Goal: Entertainment & Leisure: Consume media (video, audio)

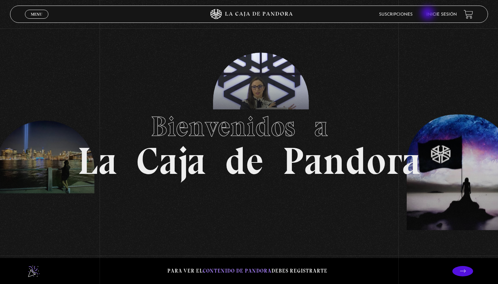
click at [432, 13] on link "Inicie sesión" at bounding box center [442, 14] width 30 height 4
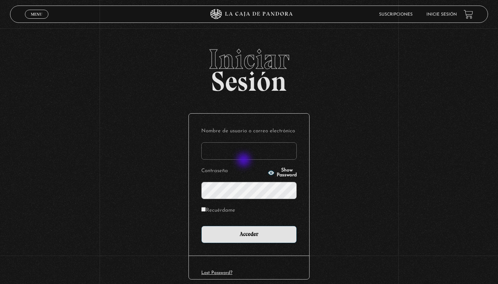
type input "[EMAIL_ADDRESS][DOMAIN_NAME]"
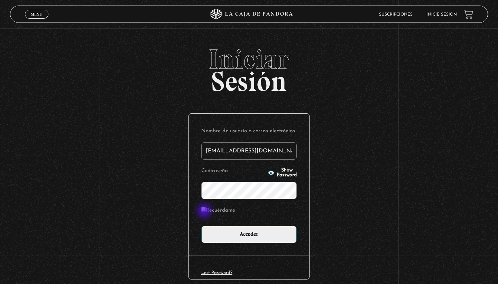
click at [205, 211] on input "Recuérdame" at bounding box center [203, 209] width 4 height 4
checkbox input "true"
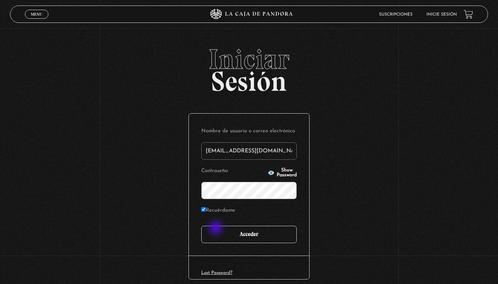
click at [226, 237] on input "Acceder" at bounding box center [249, 234] width 96 height 17
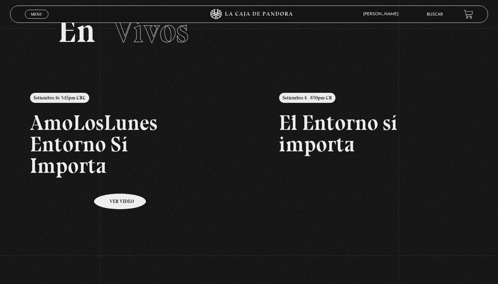
scroll to position [31, 0]
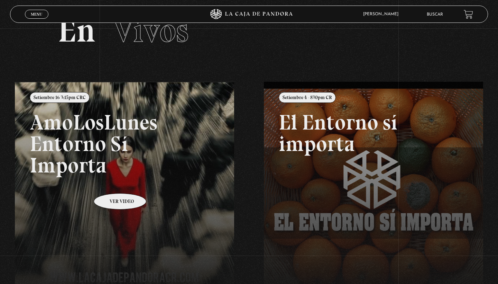
click at [111, 183] on link at bounding box center [264, 224] width 498 height 284
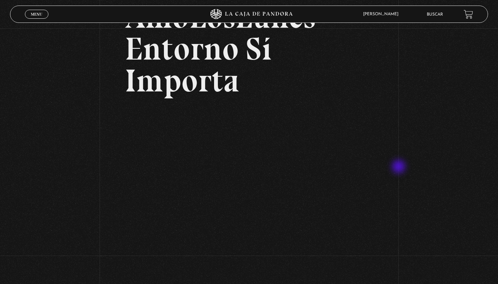
scroll to position [71, 0]
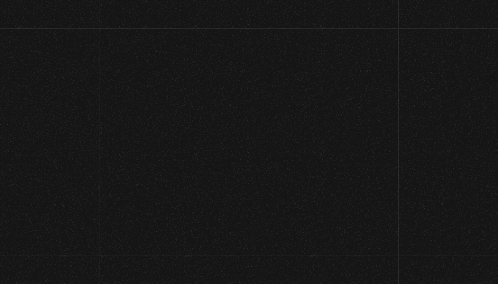
scroll to position [71, 0]
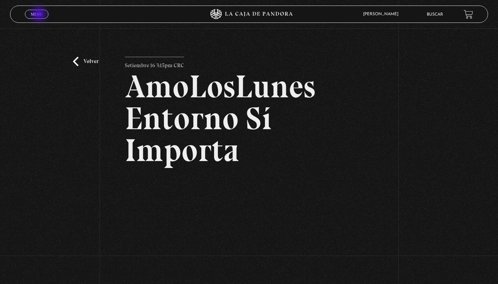
click at [40, 15] on span "Menu" at bounding box center [36, 14] width 11 height 4
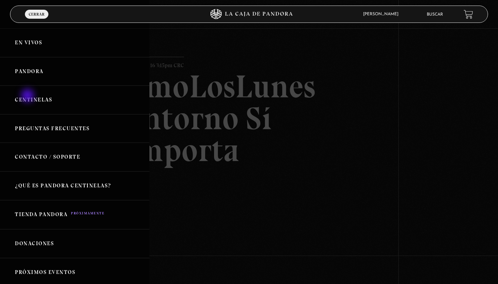
click at [28, 96] on link "Centinelas" at bounding box center [75, 99] width 150 height 29
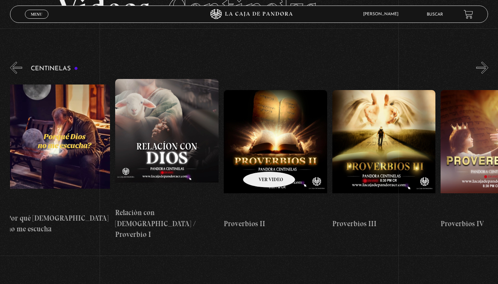
scroll to position [53, 0]
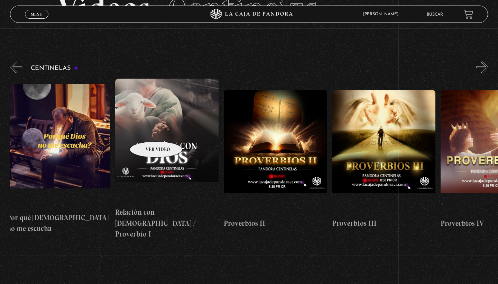
click at [147, 131] on figure at bounding box center [166, 141] width 103 height 125
click at [155, 120] on figure at bounding box center [166, 141] width 103 height 125
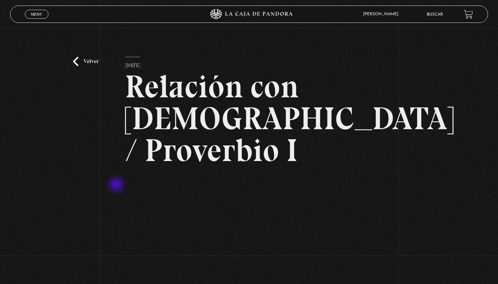
scroll to position [91, 0]
